Goal: Task Accomplishment & Management: Complete application form

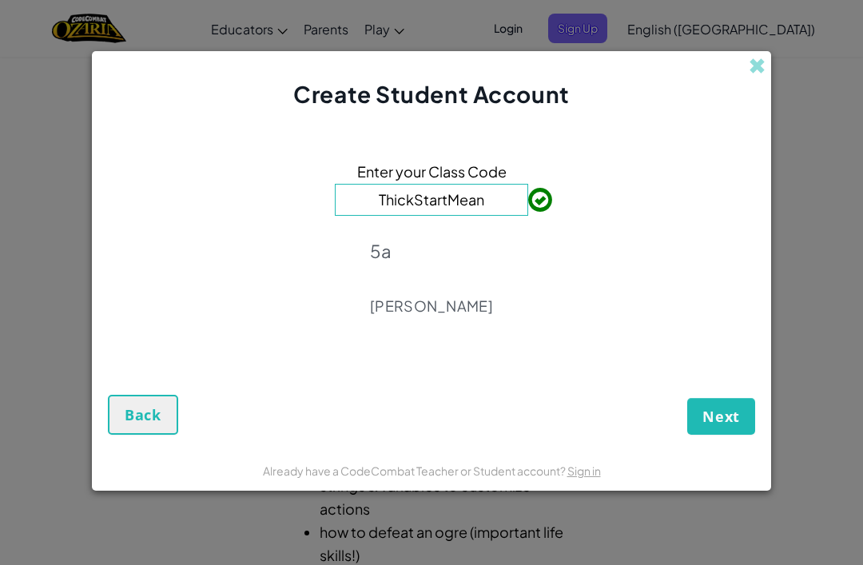
click at [746, 421] on button "Next" at bounding box center [721, 416] width 68 height 37
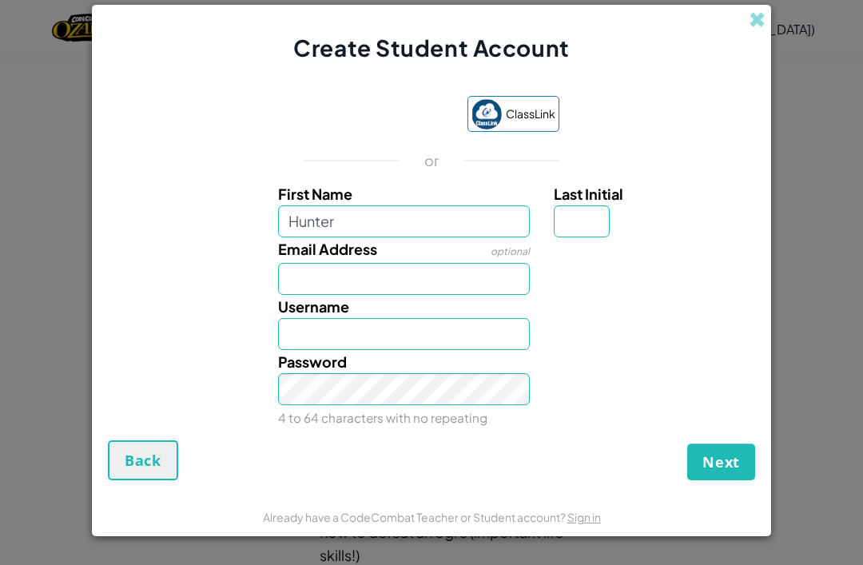
type input "Hunter"
click at [496, 276] on input "Email Address" at bounding box center [404, 279] width 253 height 32
type input "Hunter"
type input "[EMAIL_ADDRESS][DOMAIN_NAME]"
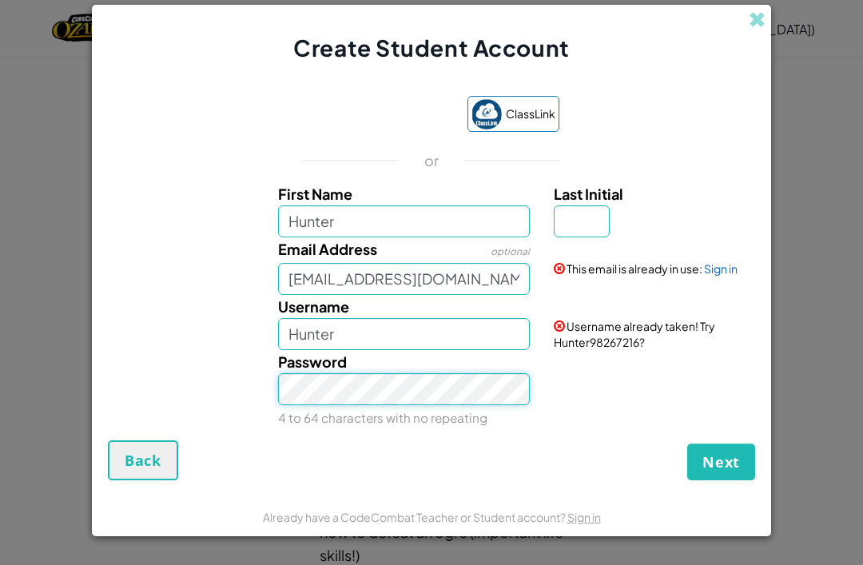
click at [721, 466] on button "Next" at bounding box center [721, 462] width 68 height 37
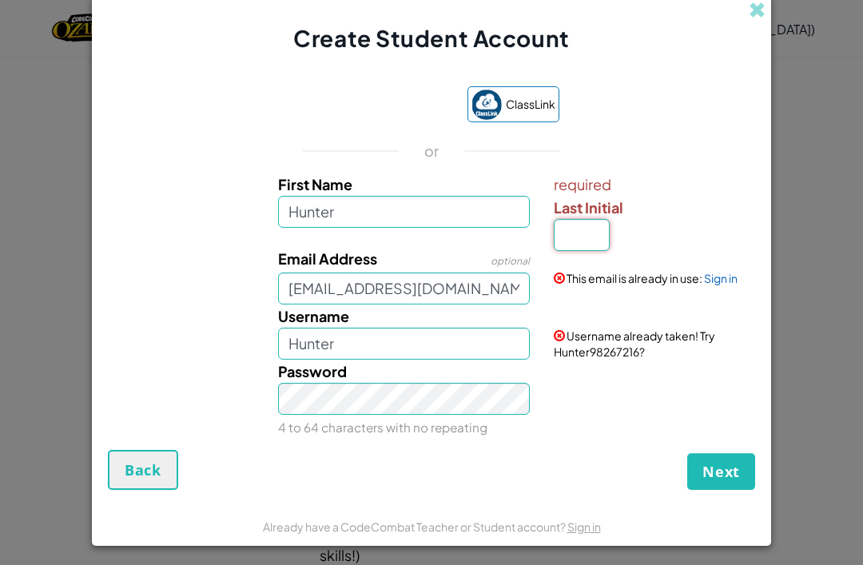
click at [600, 227] on input "Last Initial" at bounding box center [582, 235] width 56 height 32
type input "h"
type input "H"
type input "m"
type input "M"
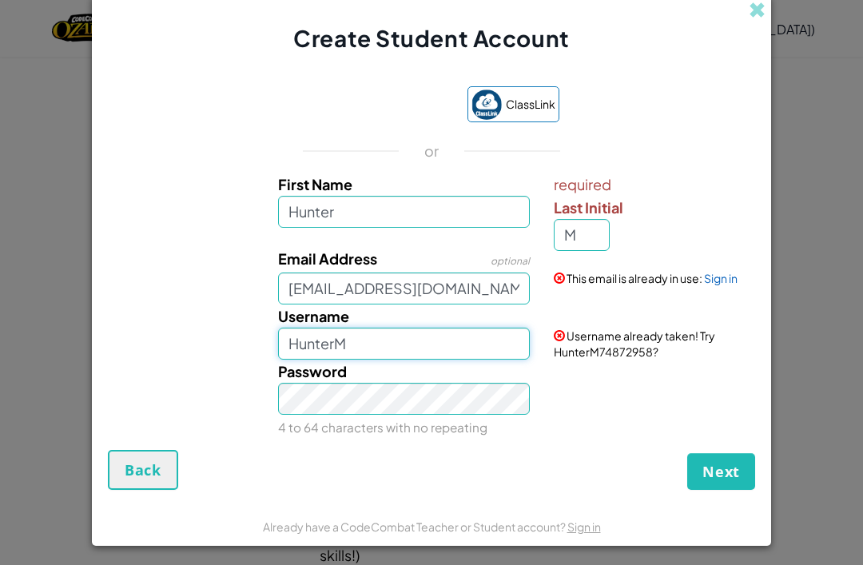
click at [368, 347] on input "HunterM" at bounding box center [404, 344] width 253 height 32
type input "H"
type input "Shammar"
click at [697, 465] on button "Next" at bounding box center [721, 471] width 68 height 37
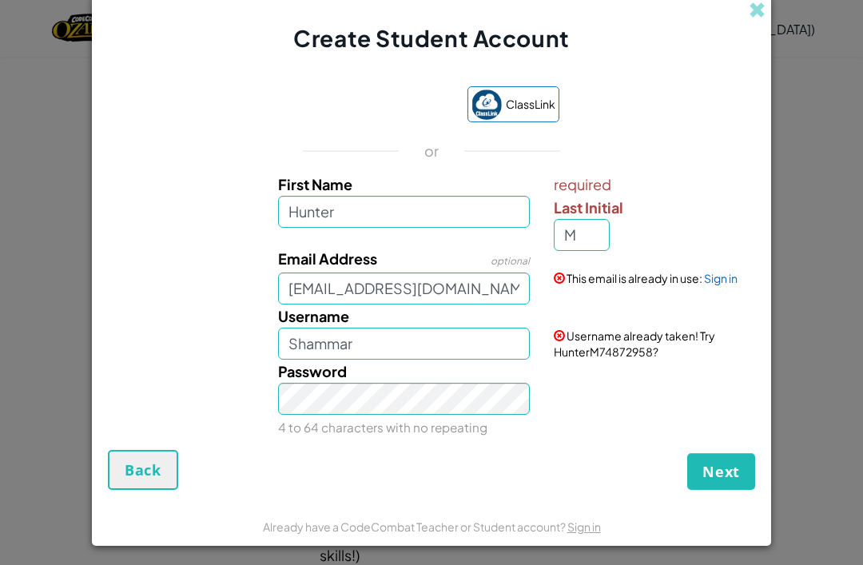
scroll to position [0, 0]
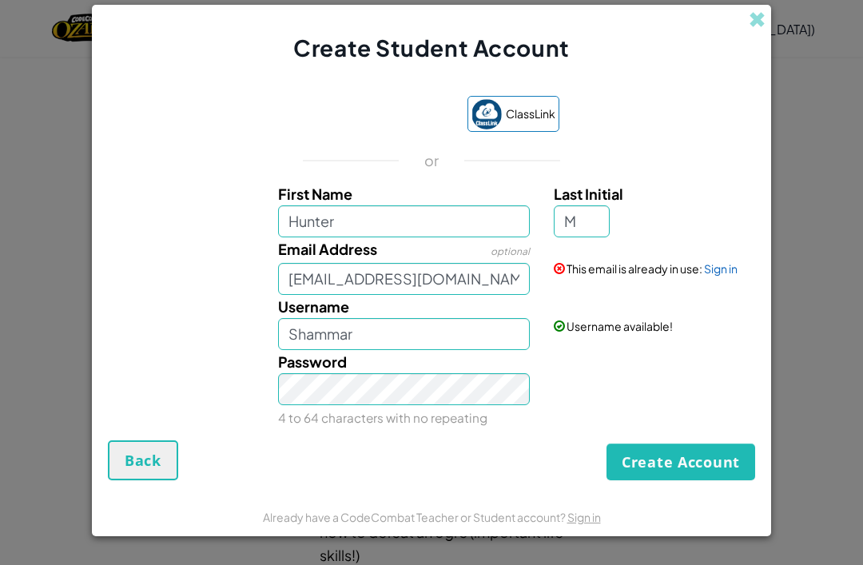
click at [728, 278] on div "Email Address optional [EMAIL_ADDRESS][DOMAIN_NAME] This email is already in us…" at bounding box center [431, 266] width 663 height 58
click at [732, 271] on link "Sign in" at bounding box center [721, 268] width 34 height 14
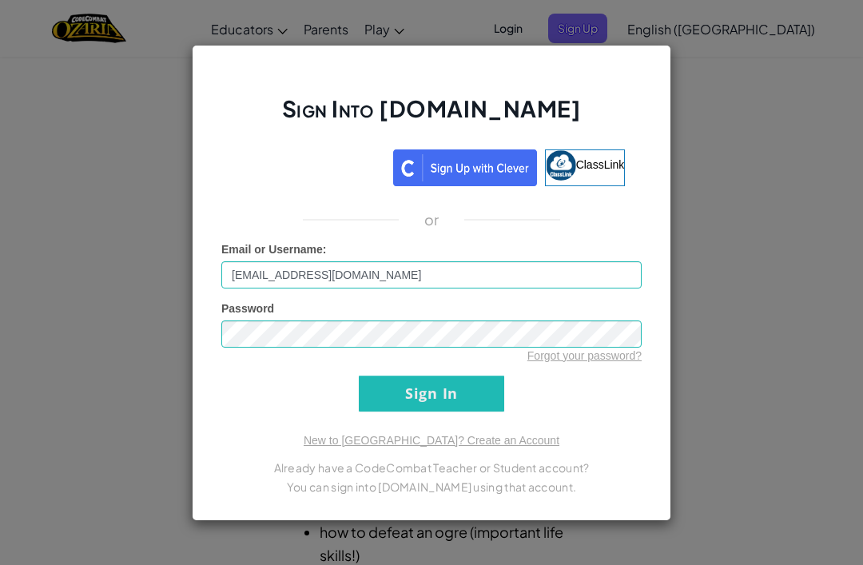
click at [471, 384] on input "Sign In" at bounding box center [431, 394] width 145 height 36
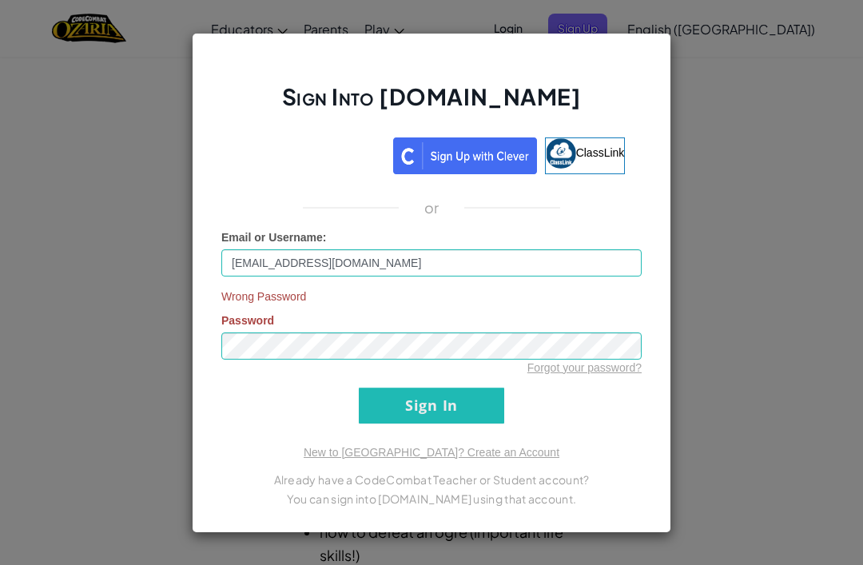
click at [467, 405] on input "Sign In" at bounding box center [431, 406] width 145 height 36
click at [508, 329] on div "Wrong Password Password Forgot your password?" at bounding box center [431, 331] width 420 height 87
click at [560, 371] on link "Forgot your password?" at bounding box center [584, 367] width 114 height 13
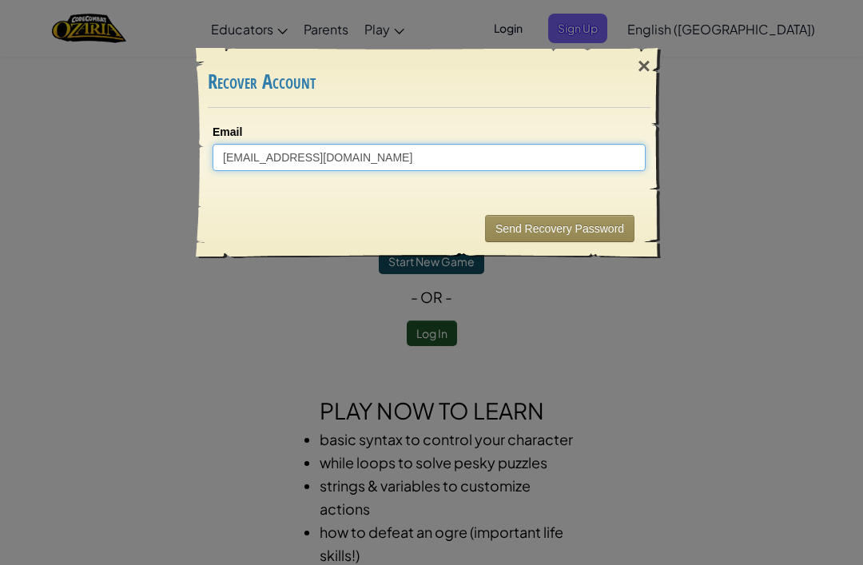
type input "[EMAIL_ADDRESS][DOMAIN_NAME]"
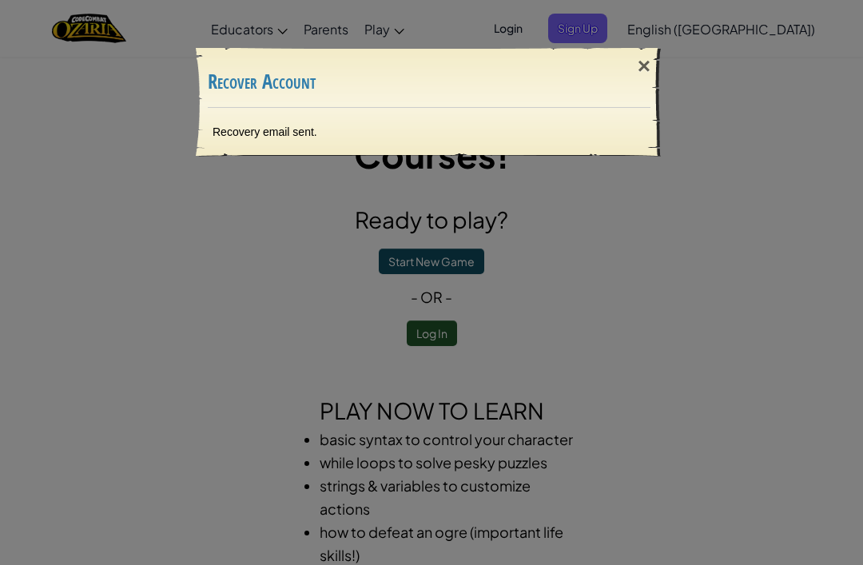
click at [226, 120] on div "Recovery email sent." at bounding box center [429, 132] width 465 height 48
